Goal: Check status: Check status

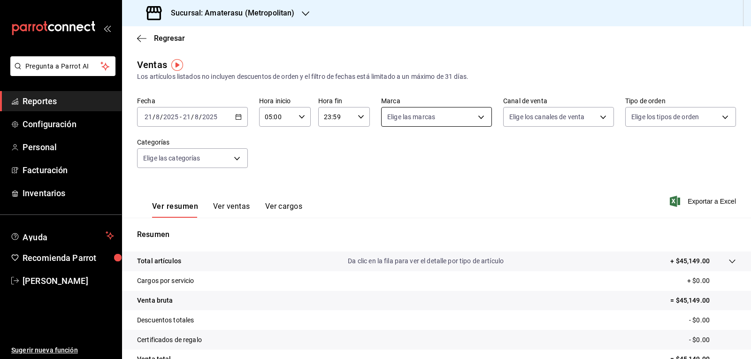
click at [418, 116] on body "Pregunta a Parrot AI Reportes Configuración Personal Facturación Inventarios Ay…" at bounding box center [375, 179] width 751 height 359
click at [405, 183] on span "Amaterasu- Metropolitan" at bounding box center [443, 185] width 79 height 10
type input "e4cd7fcb-d45b-43ae-a99f-ad4ccfcd9032"
checkbox input "true"
click at [575, 209] on div at bounding box center [375, 179] width 751 height 359
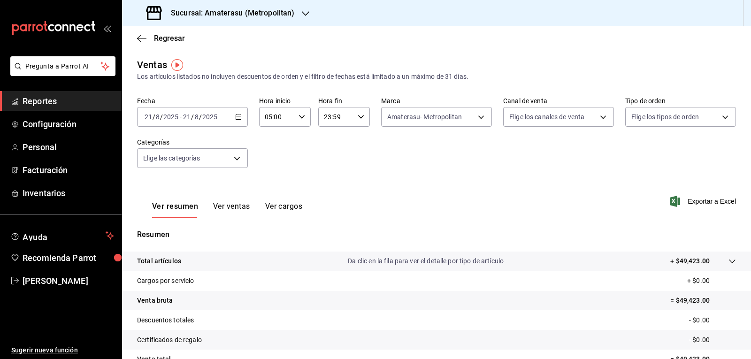
click at [410, 129] on div "Fecha [DATE] [DATE] - [DATE] [DATE] Hora inicio 05:00 Hora inicio Hora fin 23:5…" at bounding box center [436, 138] width 599 height 83
click at [411, 103] on label "Marca" at bounding box center [436, 101] width 111 height 7
click at [413, 113] on body "Pregunta a Parrot AI Reportes Configuración Personal Facturación Inventarios Ay…" at bounding box center [375, 179] width 751 height 359
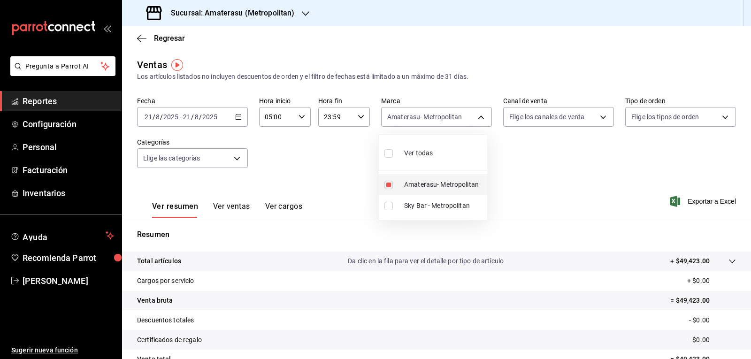
click at [389, 184] on input "checkbox" at bounding box center [388, 185] width 8 height 8
checkbox input "false"
click at [387, 206] on input "checkbox" at bounding box center [388, 206] width 8 height 8
checkbox input "true"
type input "f3afaab8-8c3d-4e49-a299-af9bdf6027b2"
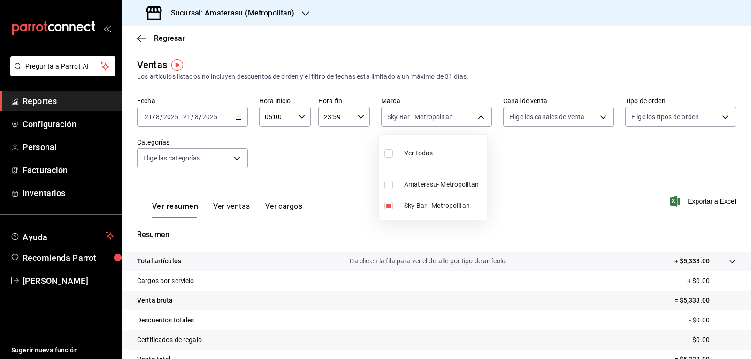
click at [508, 196] on div at bounding box center [375, 179] width 751 height 359
click at [508, 196] on div "Ver todas Amaterasu- Metropolitan Sky Bar - Metropolitan" at bounding box center [375, 179] width 751 height 359
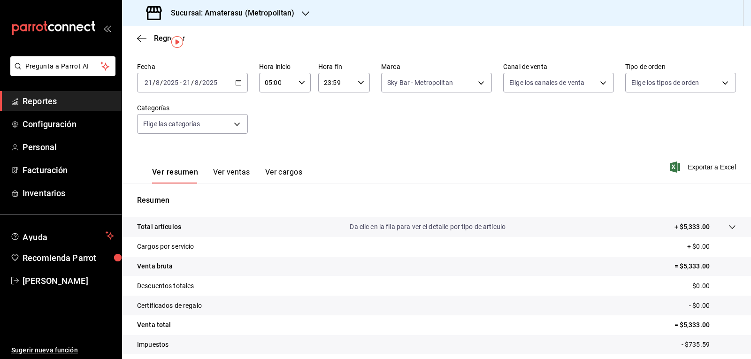
scroll to position [91, 0]
